Goal: Transaction & Acquisition: Purchase product/service

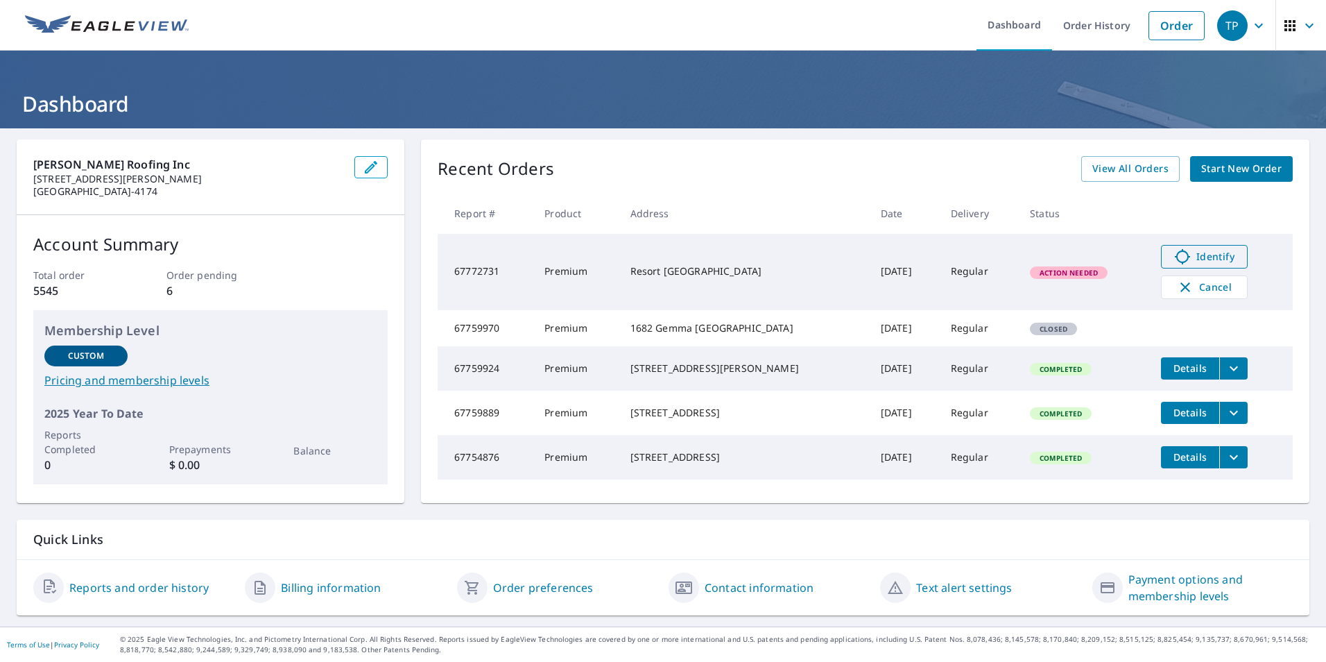
click at [1186, 258] on span "Identify" at bounding box center [1204, 256] width 69 height 17
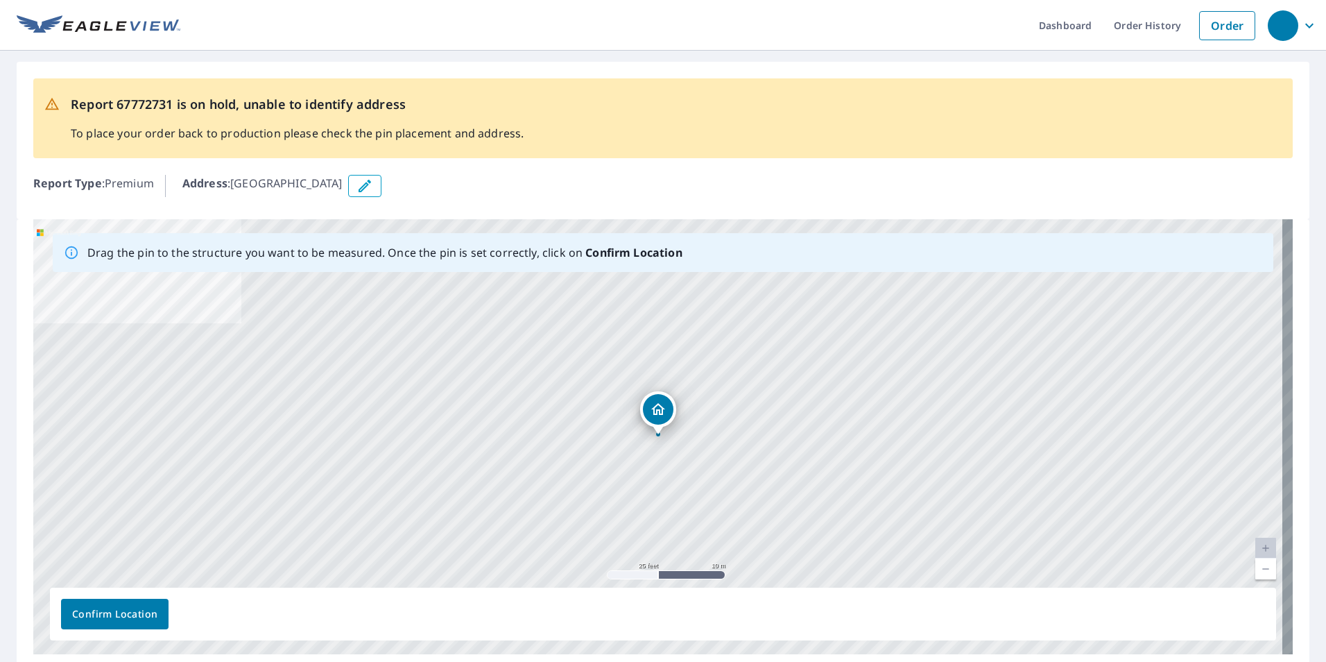
click at [659, 410] on icon "Dropped pin, building 1, Residential property, Resort Dr Pacific City, OR 97135" at bounding box center [658, 409] width 14 height 12
click at [654, 416] on div "Resort Dr Pacific City, OR 97135" at bounding box center [673, 409] width 101 height 24
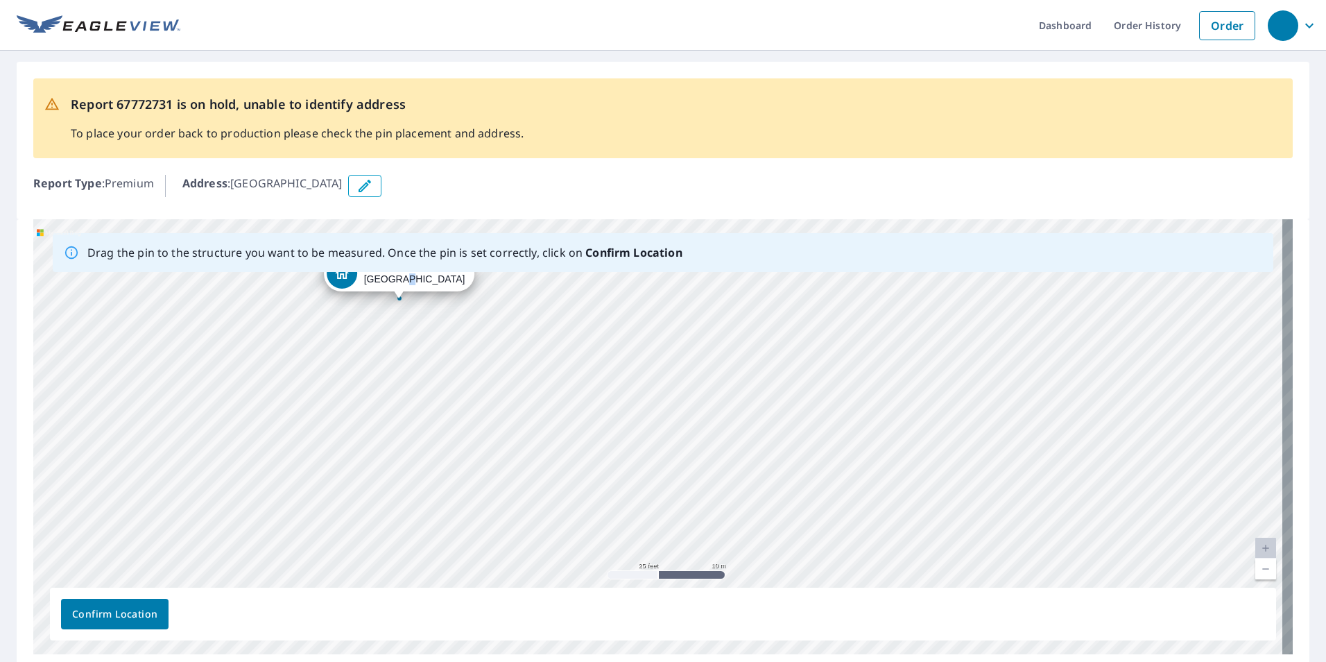
drag, startPoint x: 375, startPoint y: 411, endPoint x: 79, endPoint y: 249, distance: 336.8
click at [79, 249] on div "Drag the pin to the structure you want to be measured. Once the pin is set corr…" at bounding box center [663, 436] width 1260 height 435
drag, startPoint x: 834, startPoint y: 479, endPoint x: -3, endPoint y: 55, distance: 938.3
click at [0, 55] on html "Dashboard Order History Order Report 67772731 is on hold, unable to identify ad…" at bounding box center [663, 331] width 1326 height 662
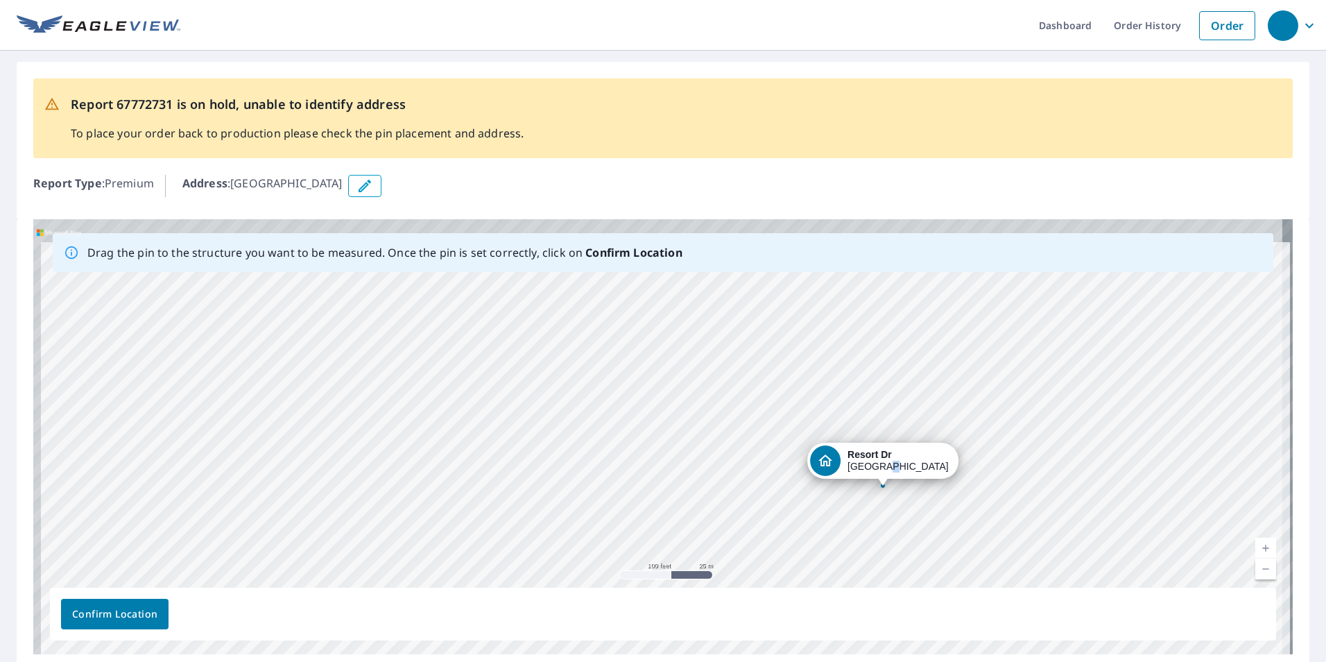
drag, startPoint x: 733, startPoint y: 360, endPoint x: 797, endPoint y: 487, distance: 142.1
click at [797, 487] on div "Resort Dr Pacific City, OR 97135" at bounding box center [663, 436] width 1260 height 435
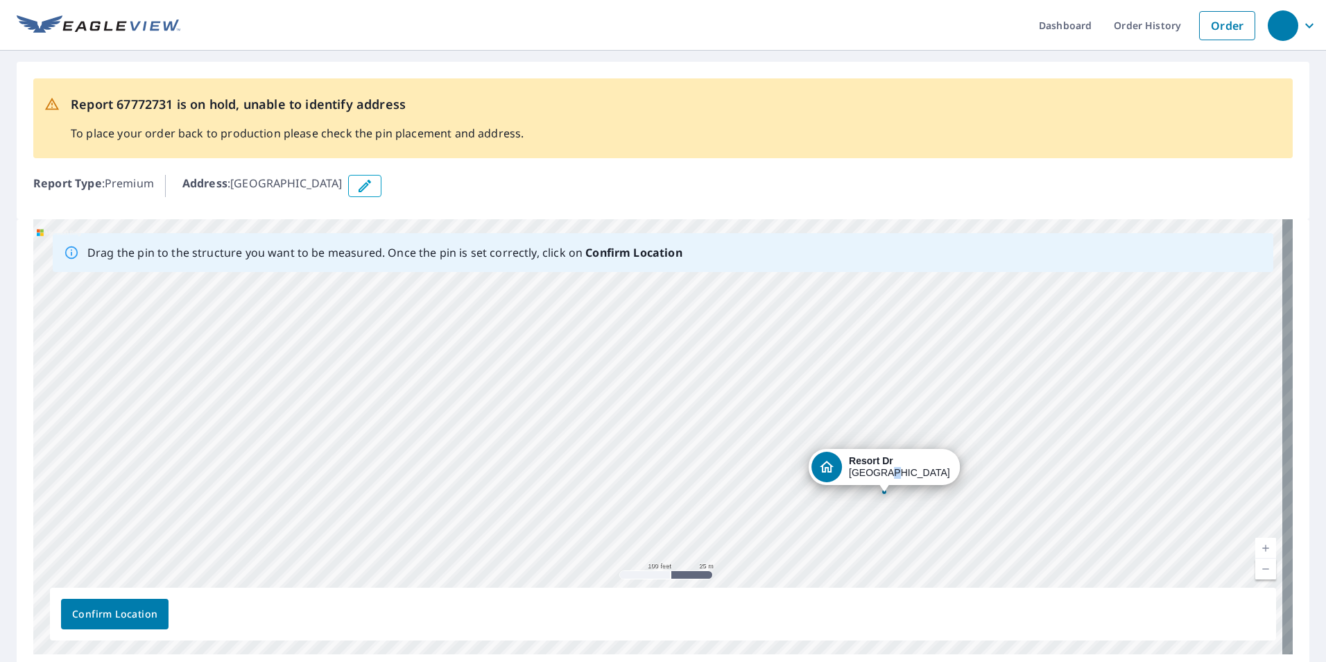
click at [816, 446] on div "Resort Dr Pacific City, OR 97135" at bounding box center [663, 436] width 1260 height 435
click at [232, 182] on p "Address : Resort Dr, Pacific City, OR, 97135" at bounding box center [262, 186] width 160 height 22
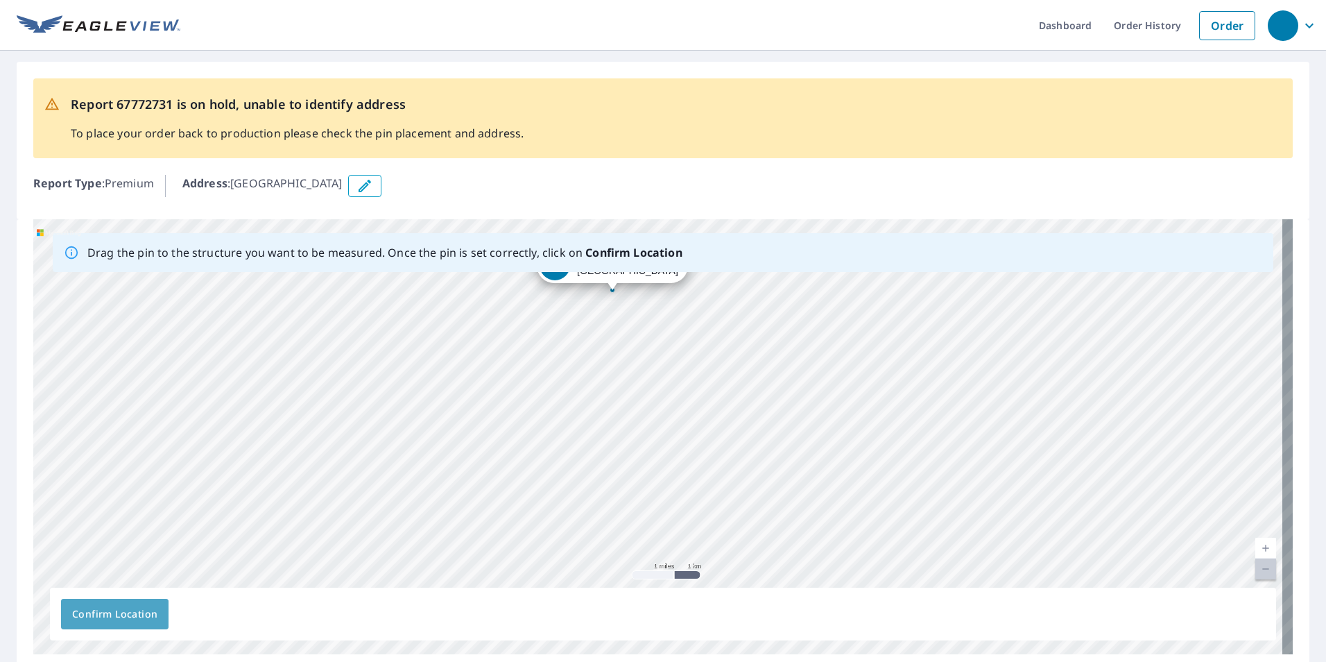
click at [124, 609] on span "Confirm Location" at bounding box center [114, 613] width 85 height 17
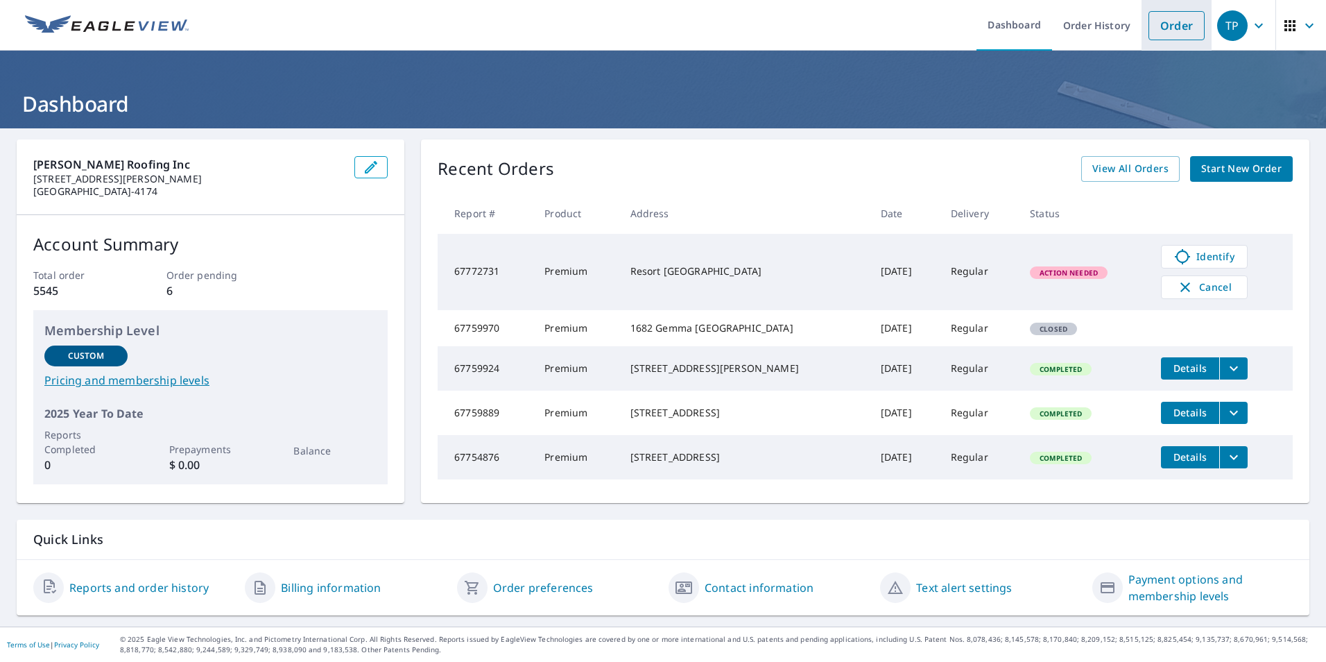
click at [1168, 27] on link "Order" at bounding box center [1177, 25] width 56 height 29
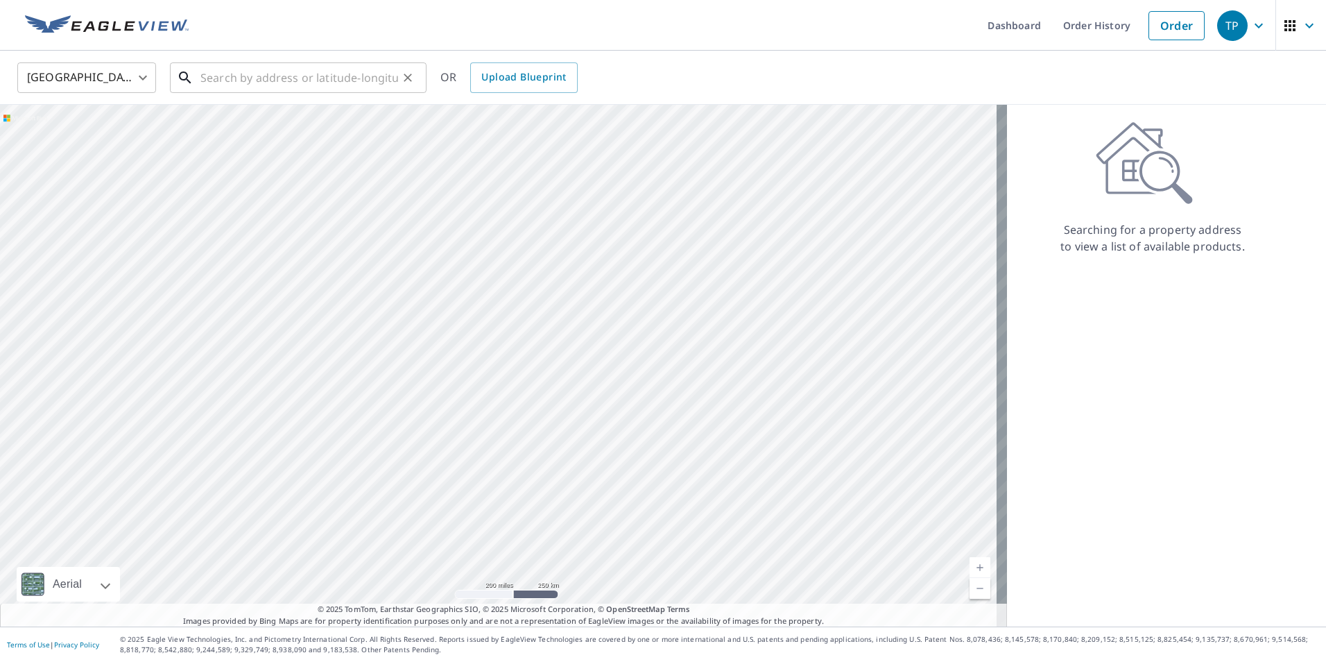
click at [215, 80] on input "text" at bounding box center [299, 77] width 198 height 39
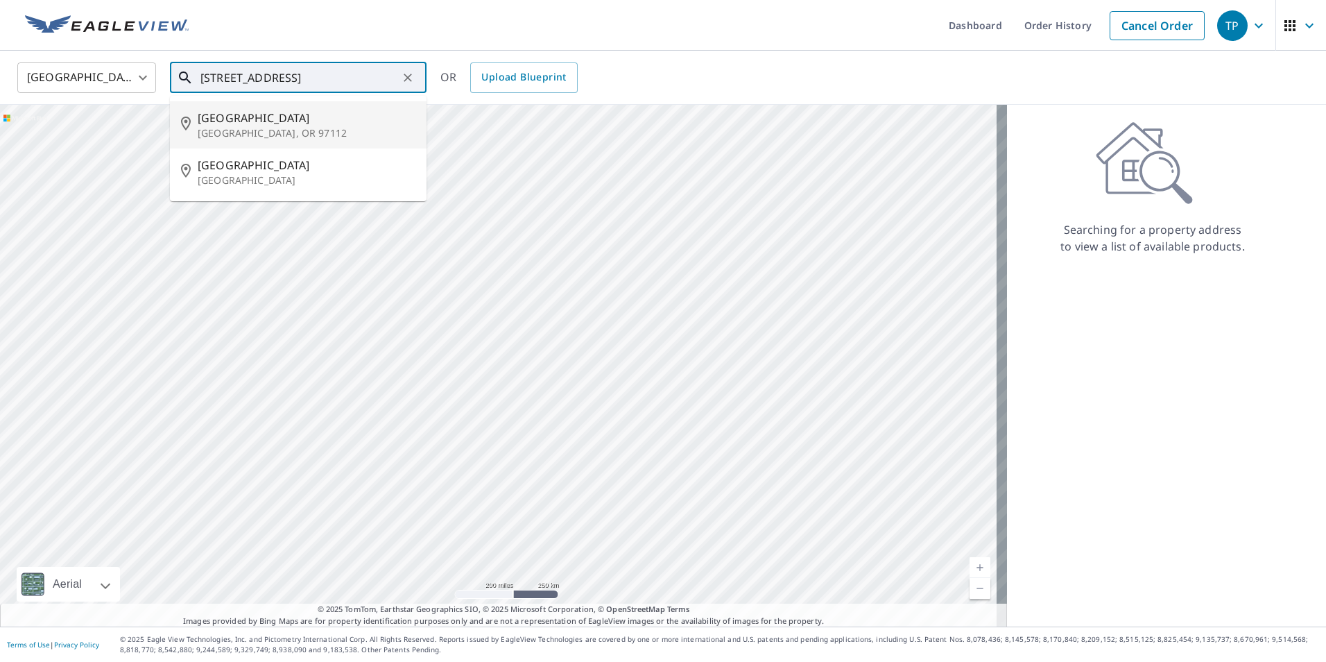
click at [221, 125] on span "33665 Resort Dr" at bounding box center [307, 118] width 218 height 17
type input "33665 Resort Dr Cloverdale, OR 97112"
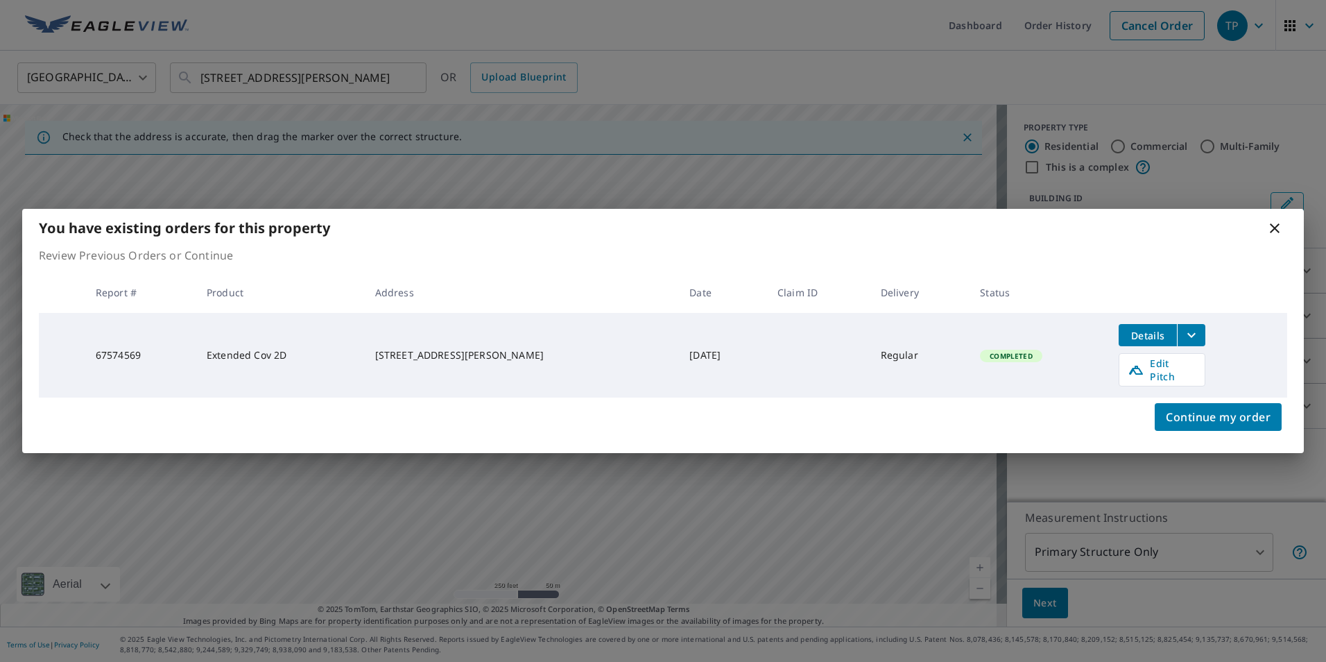
click at [998, 355] on span "Completed" at bounding box center [1010, 356] width 59 height 10
click at [1127, 338] on span "Details" at bounding box center [1148, 335] width 42 height 13
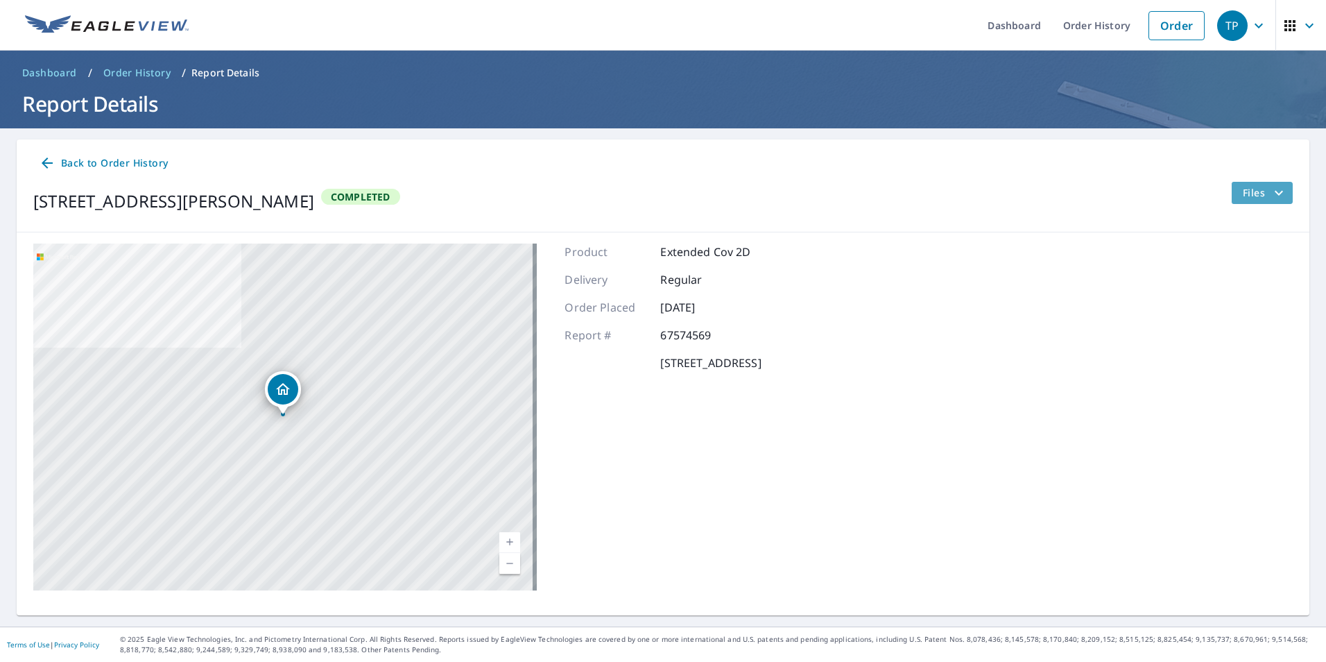
click at [1243, 186] on span "Files" at bounding box center [1265, 192] width 44 height 17
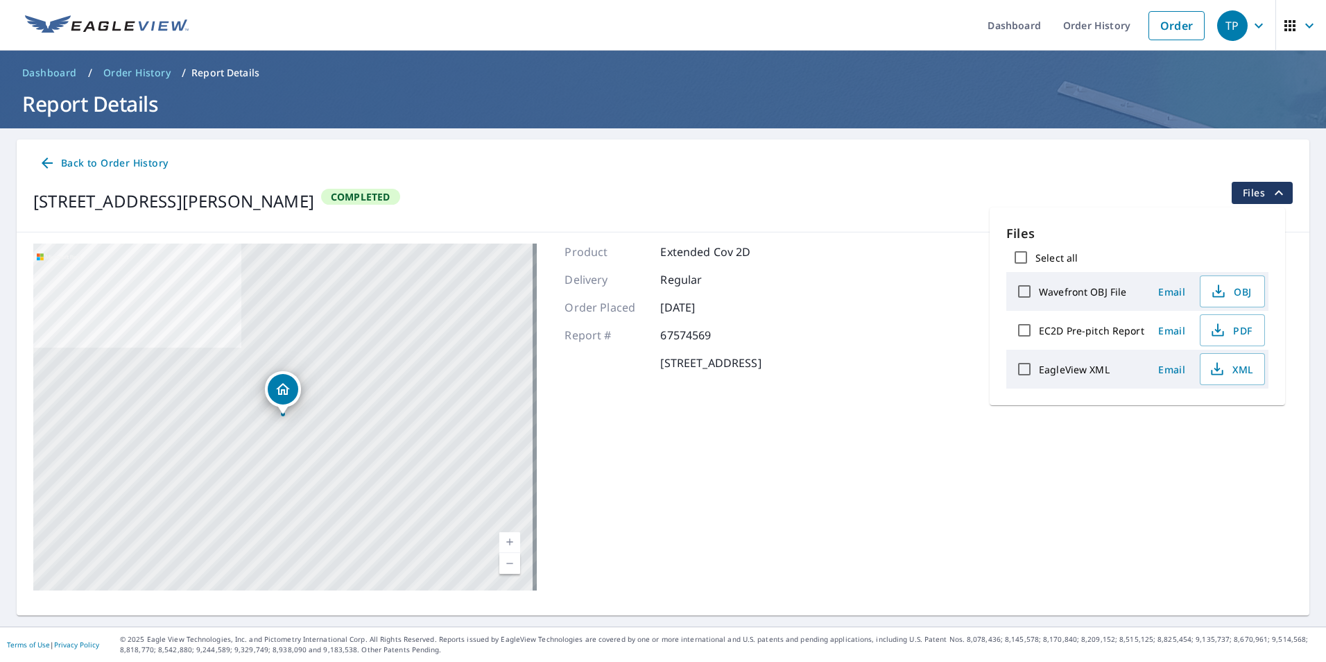
click at [1020, 260] on input "Select all" at bounding box center [1020, 257] width 29 height 29
checkbox input "true"
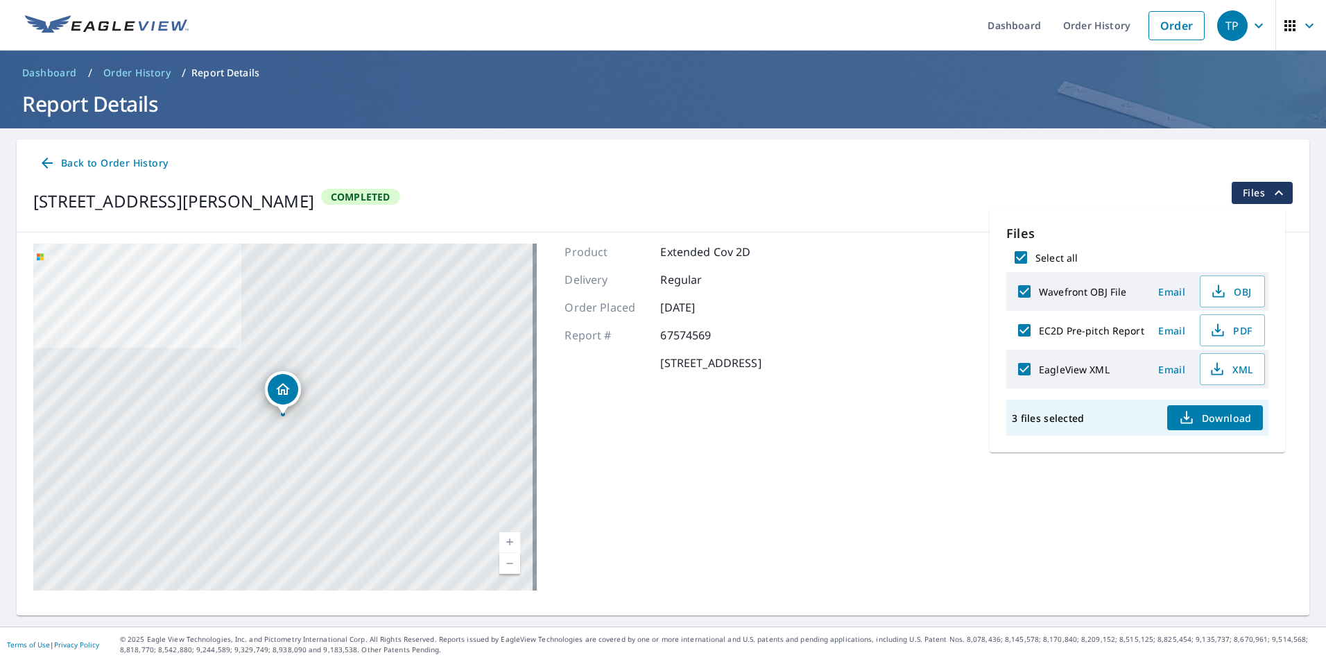
click at [1212, 417] on span "Download" at bounding box center [1215, 417] width 74 height 17
click at [1243, 193] on span "Files" at bounding box center [1265, 192] width 44 height 17
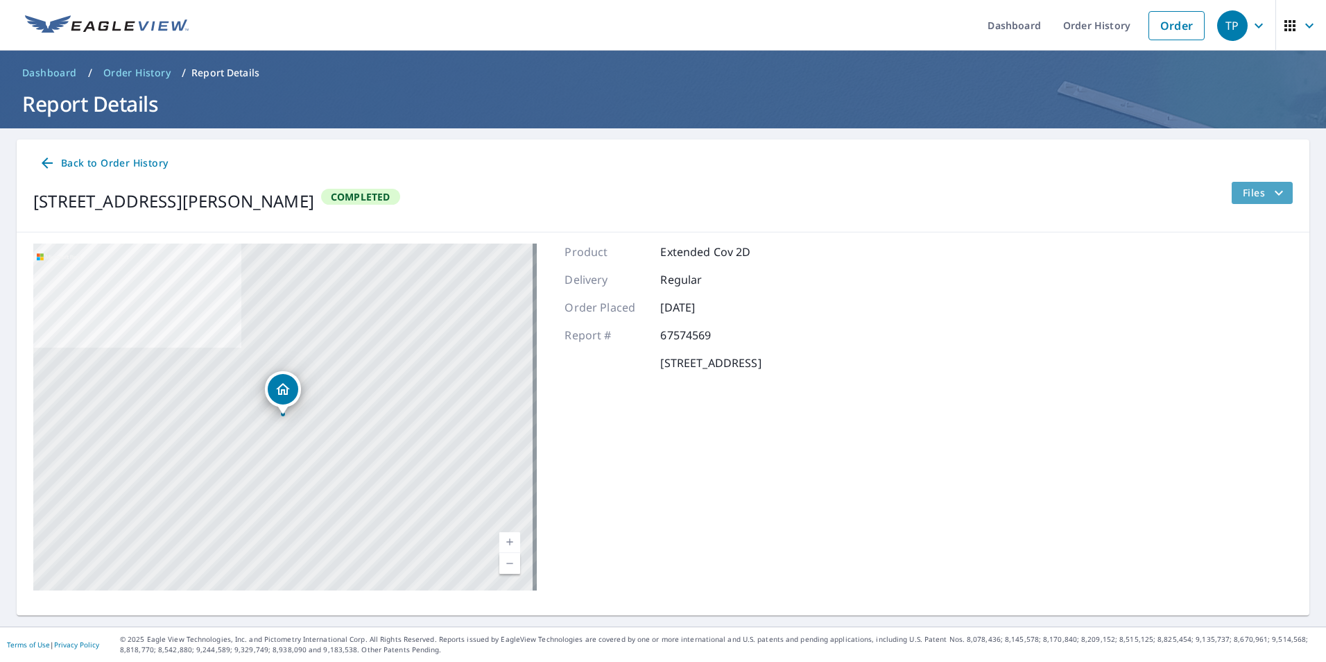
click at [1243, 189] on span "Files" at bounding box center [1265, 192] width 44 height 17
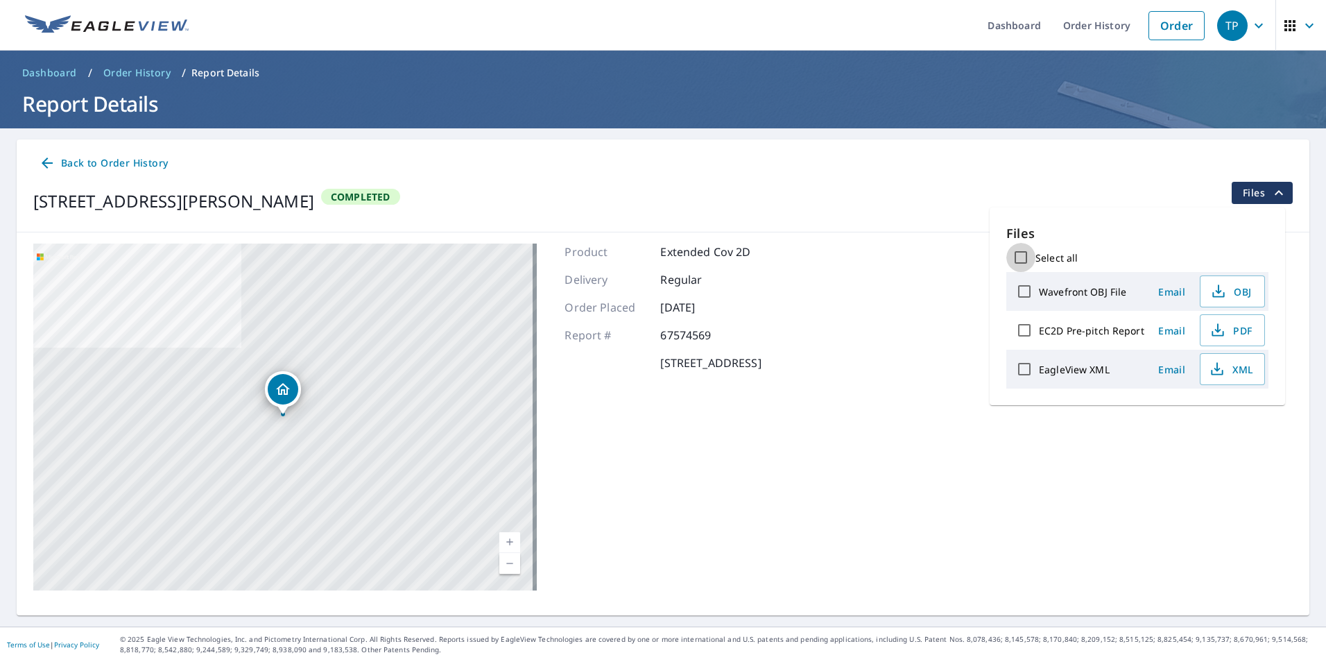
click at [1018, 257] on input "Select all" at bounding box center [1020, 257] width 29 height 29
checkbox input "true"
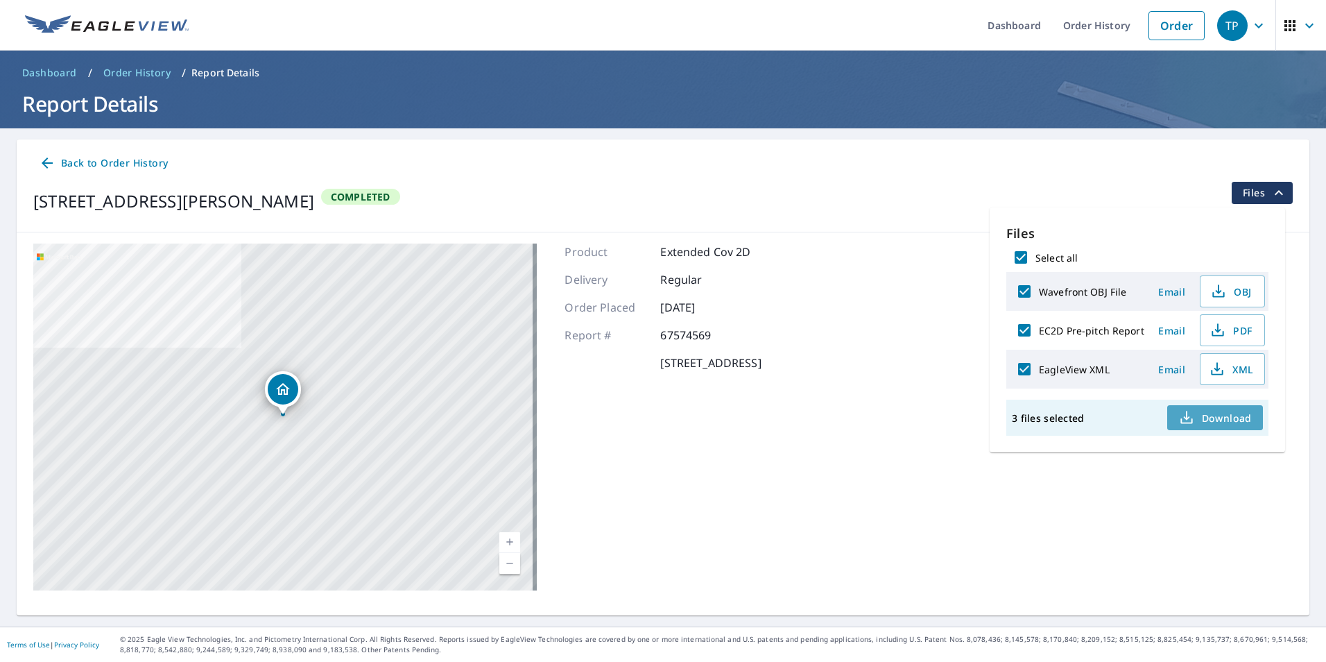
click at [1212, 415] on span "Download" at bounding box center [1215, 417] width 74 height 17
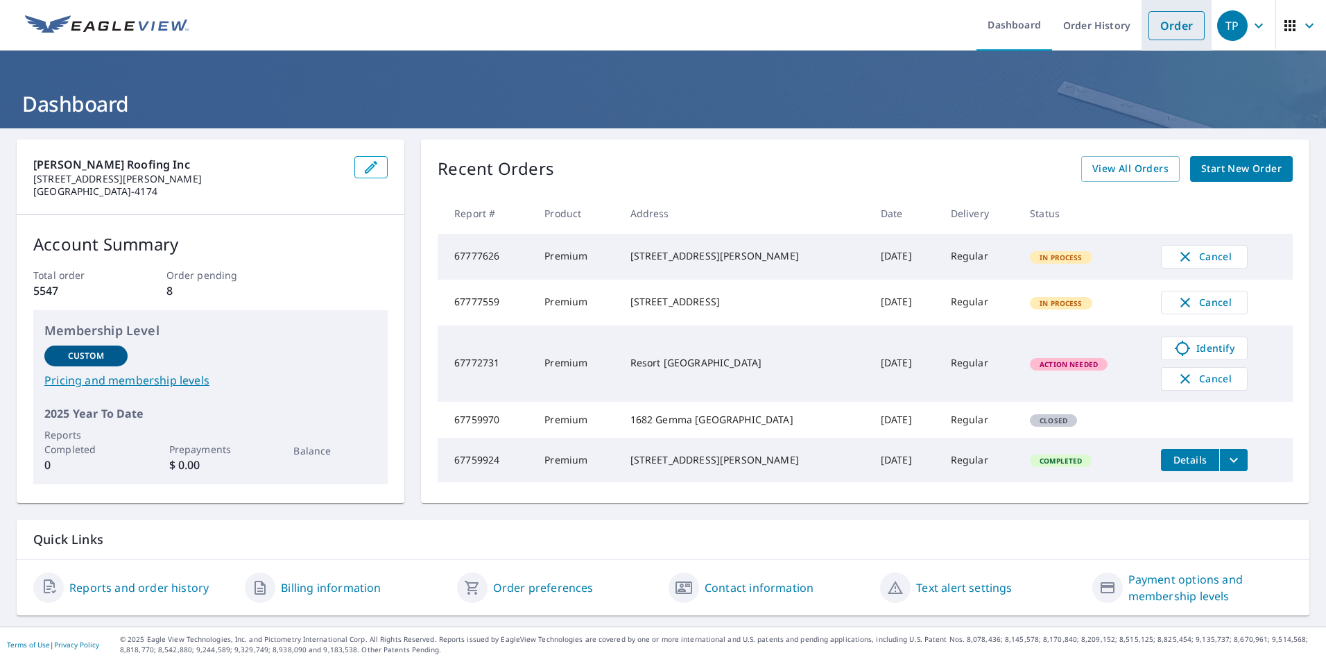
click at [1173, 28] on link "Order" at bounding box center [1177, 25] width 56 height 29
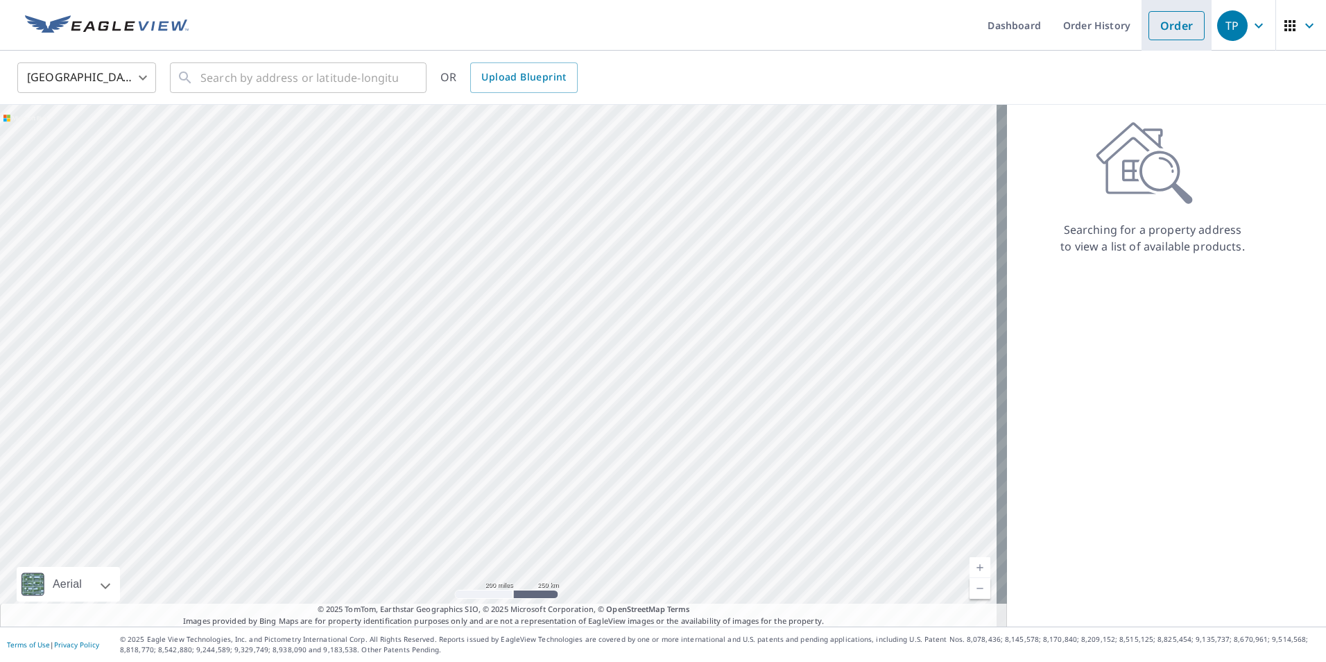
click at [1181, 33] on link "Order" at bounding box center [1177, 25] width 56 height 29
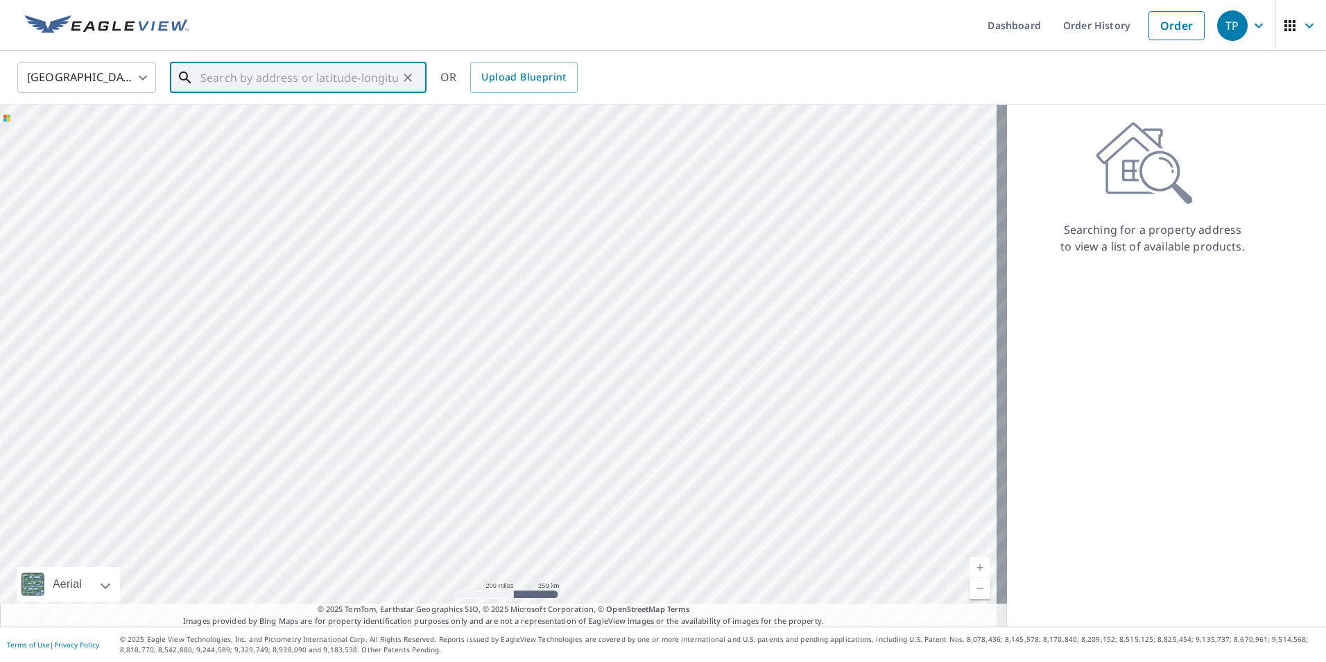
click at [245, 87] on input "text" at bounding box center [299, 77] width 198 height 39
click at [297, 137] on p "Lincoln City, OR 97367" at bounding box center [307, 140] width 218 height 28
type input "2917 Sw Beach Ave Lincoln City, OR 97367"
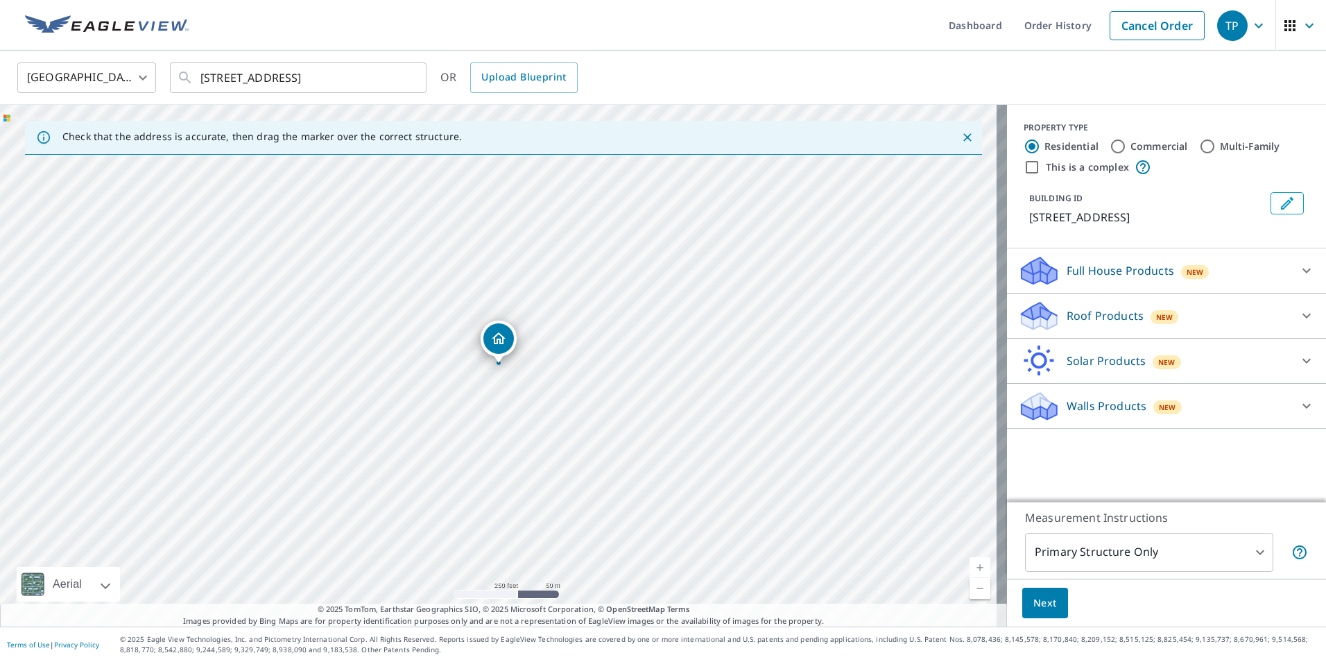
click at [1035, 316] on icon at bounding box center [1039, 310] width 35 height 17
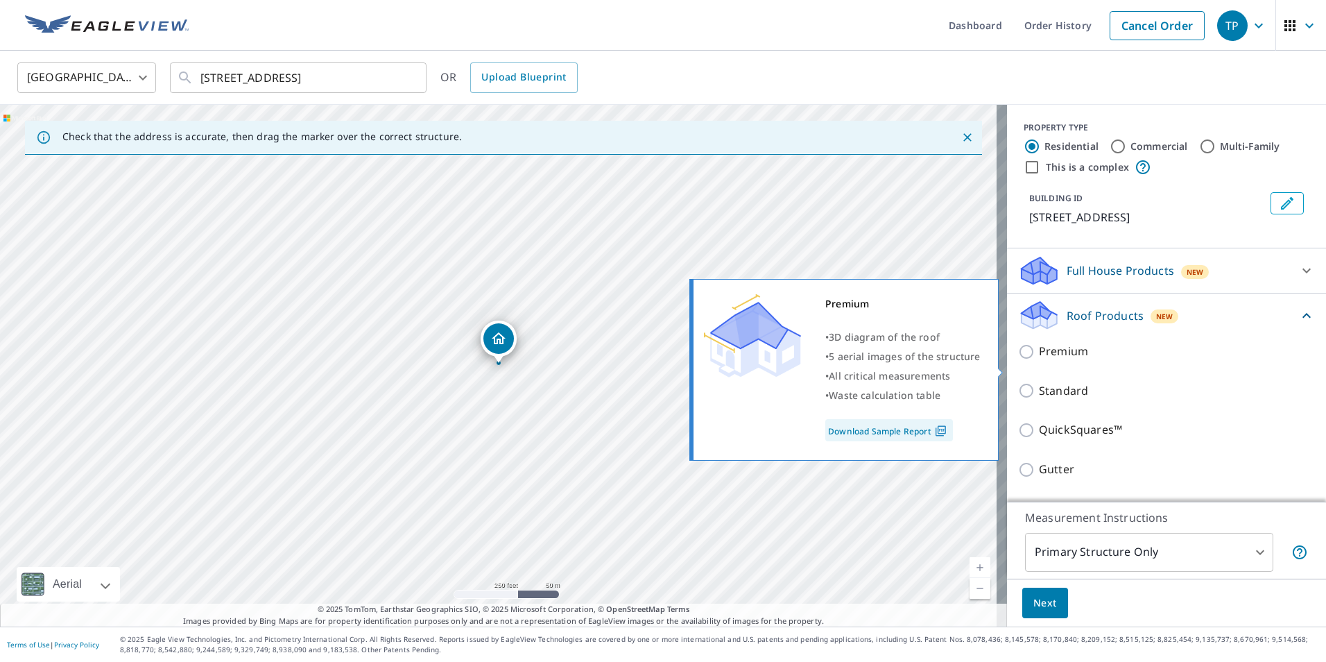
click at [1018, 360] on input "Premium" at bounding box center [1028, 351] width 21 height 17
checkbox input "true"
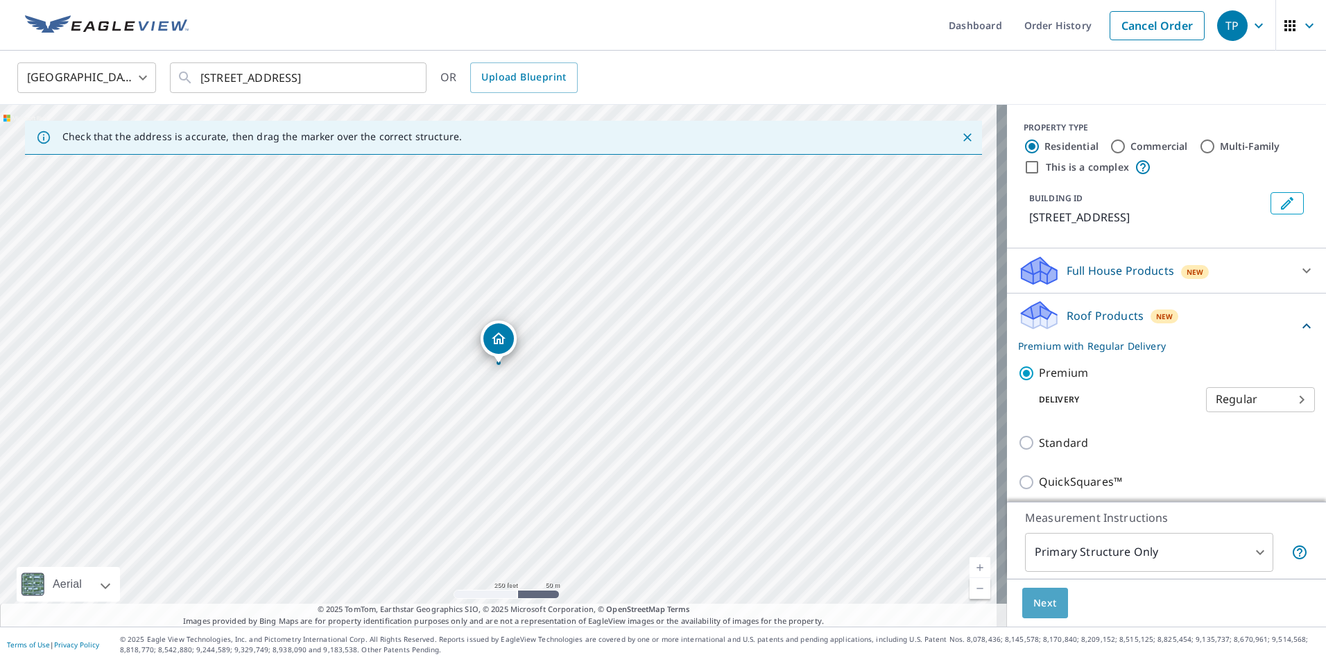
click at [1042, 596] on span "Next" at bounding box center [1045, 602] width 24 height 17
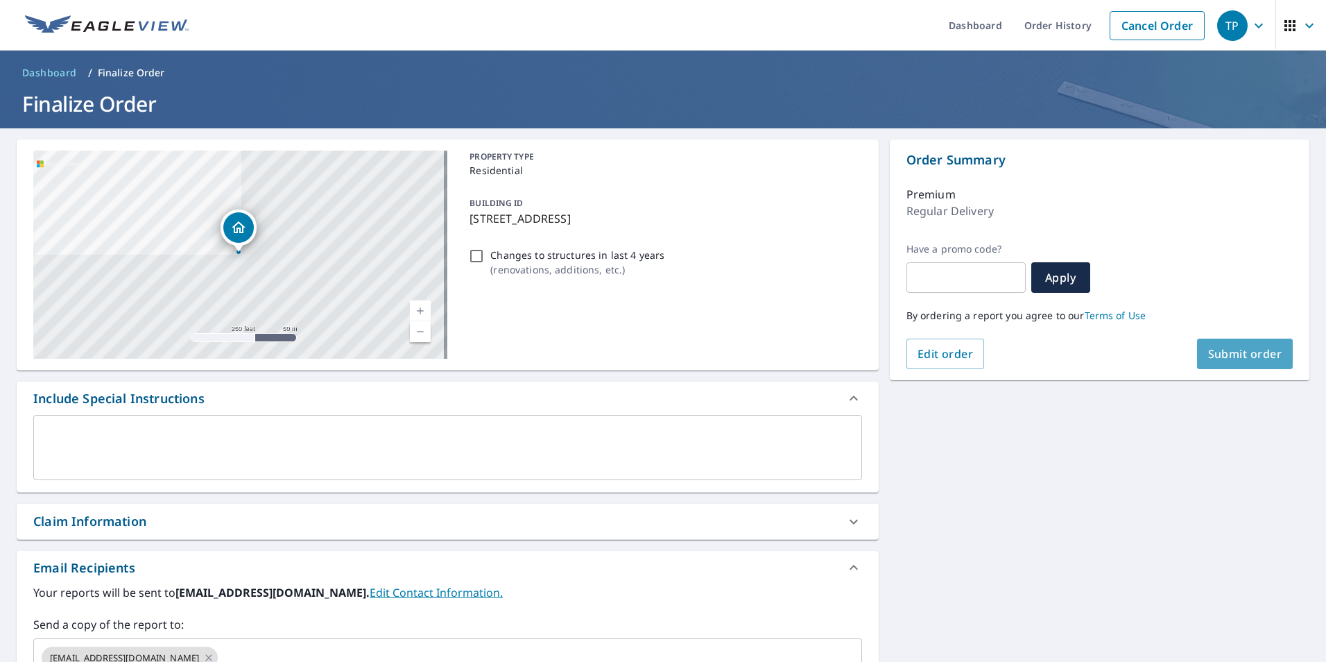
click at [1221, 354] on span "Submit order" at bounding box center [1245, 353] width 74 height 15
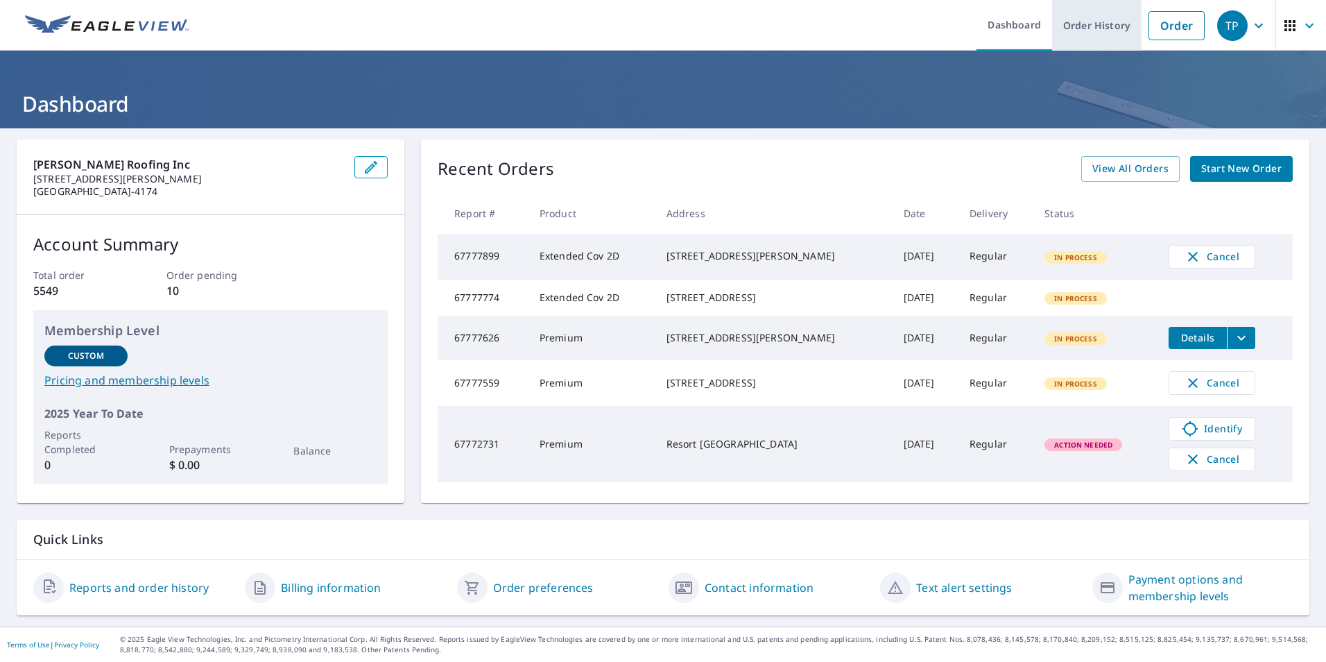
click at [1085, 24] on link "Order History" at bounding box center [1096, 25] width 89 height 51
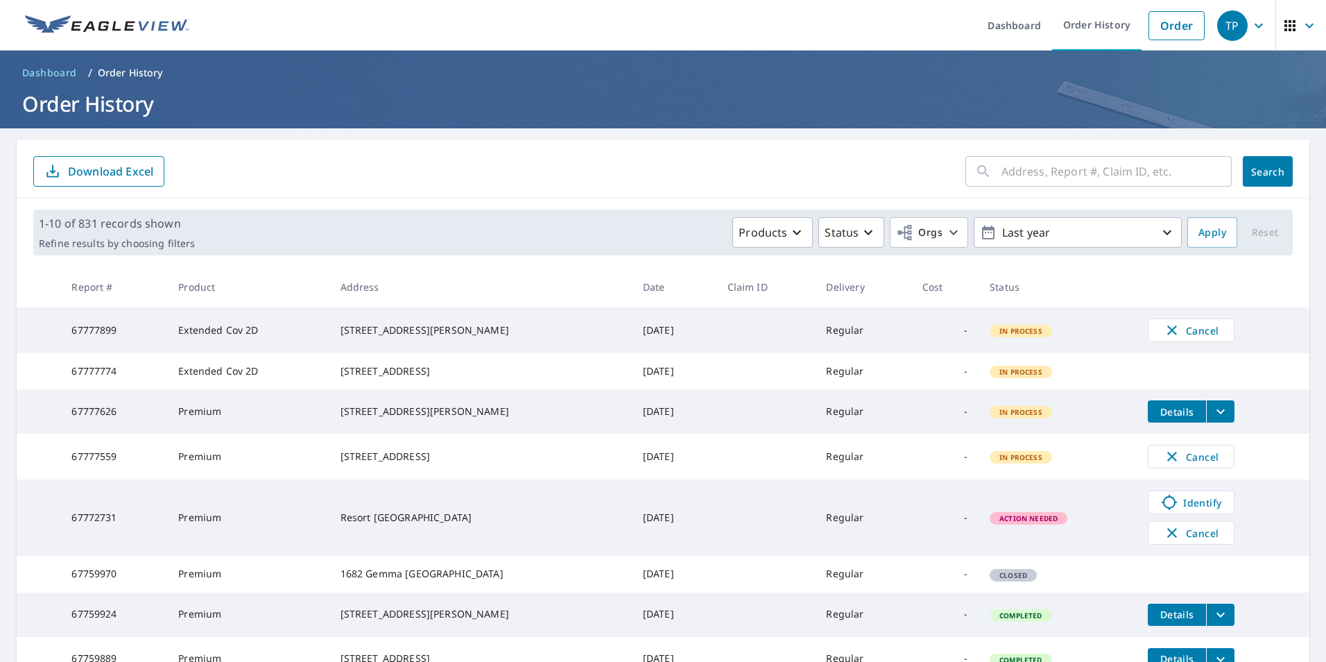
click at [988, 176] on div "​" at bounding box center [1098, 171] width 266 height 31
type input "2586 sw anemone"
click at [1245, 160] on button "Search" at bounding box center [1268, 171] width 50 height 31
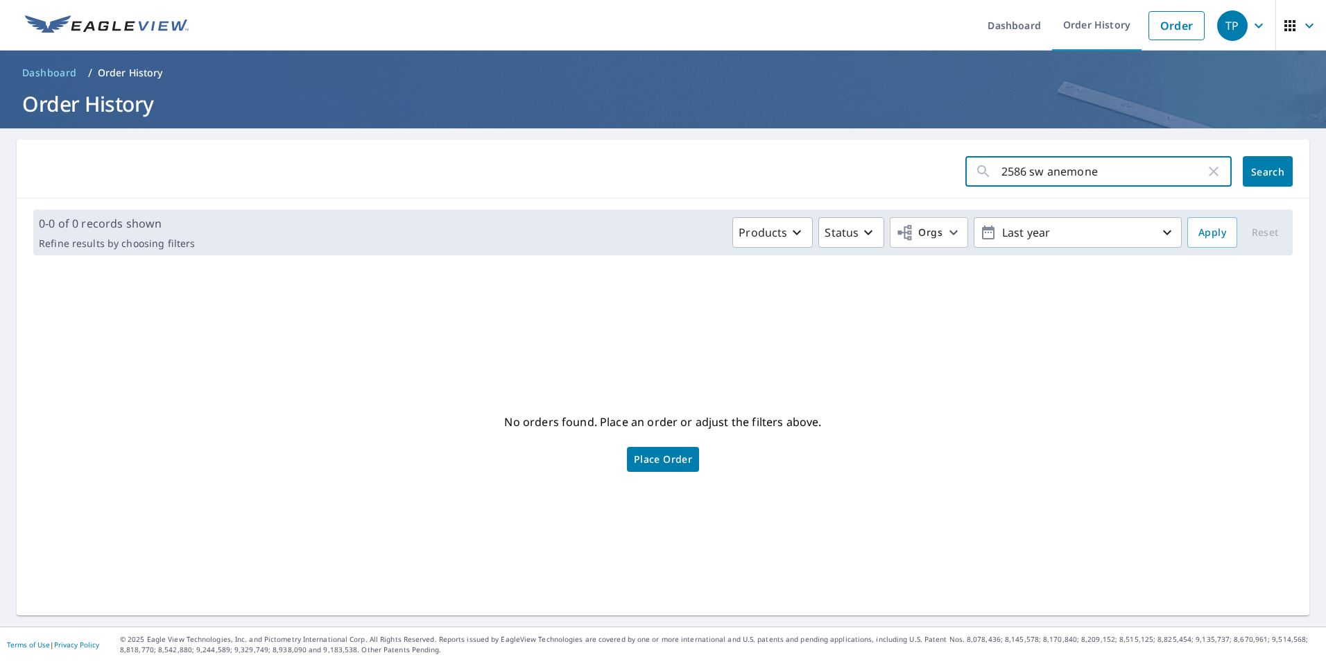
click at [1098, 171] on input "2586 sw anemone" at bounding box center [1104, 171] width 204 height 39
type input "[STREET_ADDRESS]"
